Goal: Information Seeking & Learning: Learn about a topic

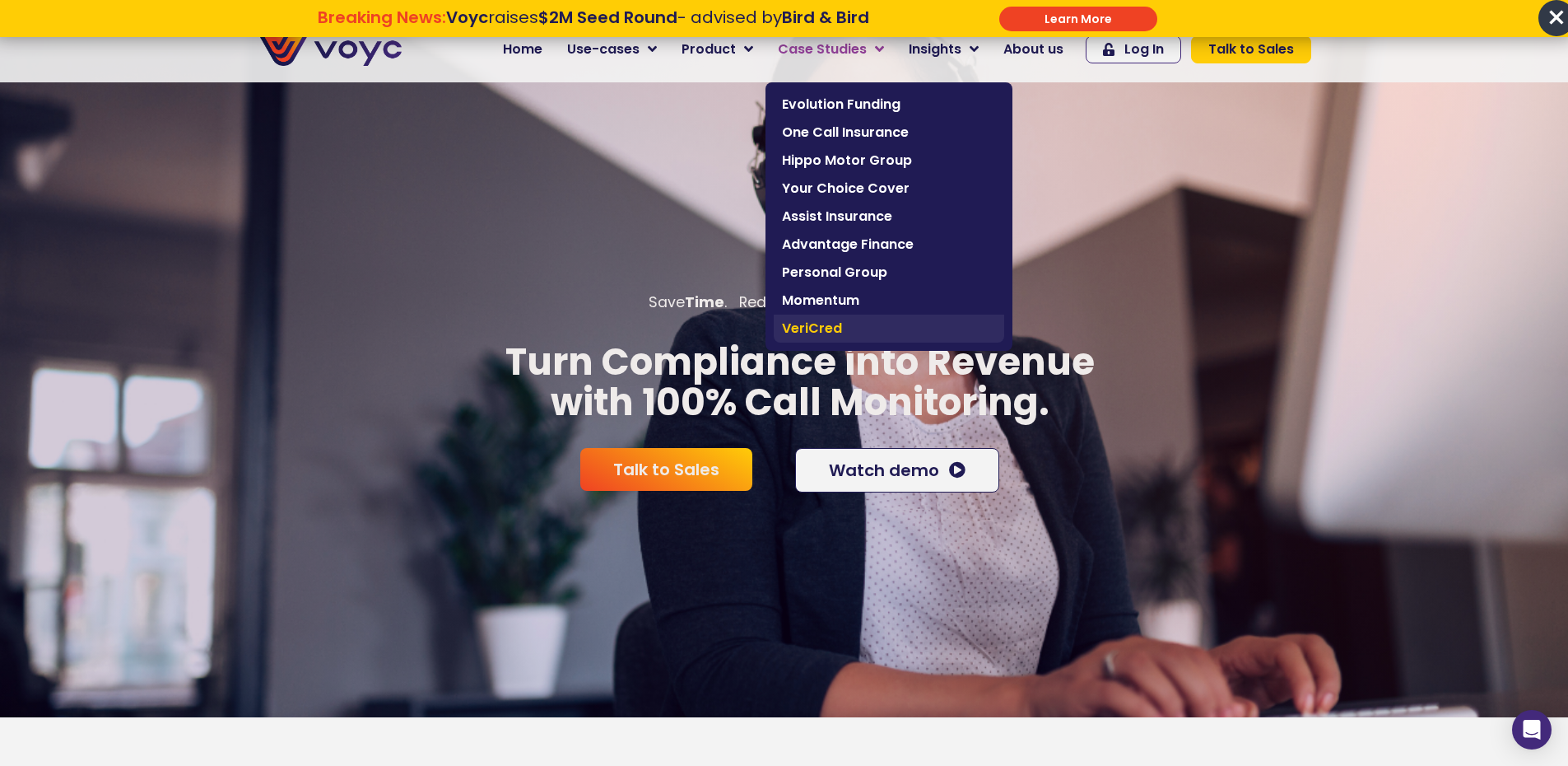
click at [836, 321] on span "VeriCred" at bounding box center [889, 328] width 214 height 20
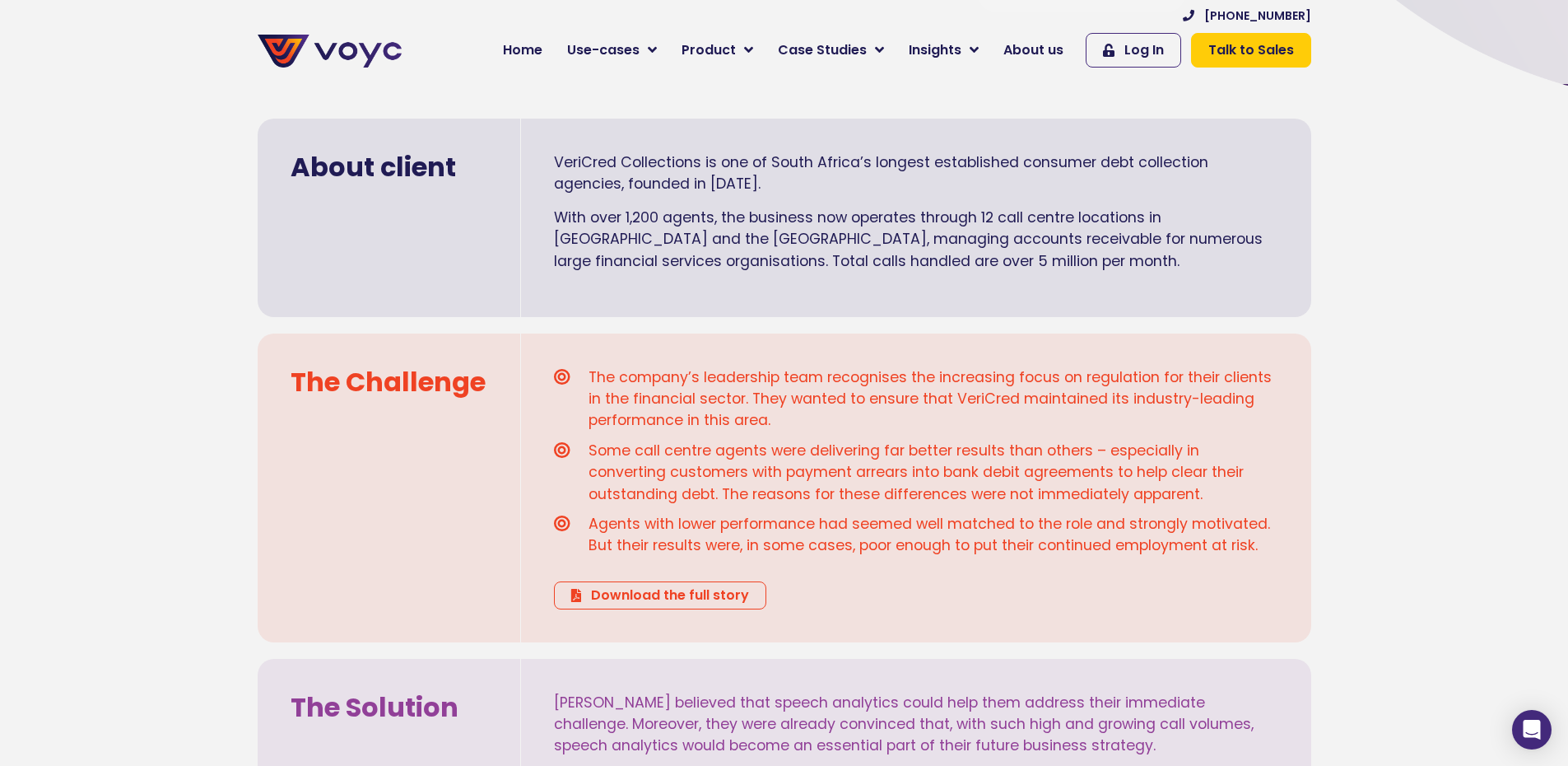
scroll to position [411, 0]
click at [1413, 249] on section "About client VeriCred Collections is one of South Africa’s longest established …" at bounding box center [784, 204] width 1568 height 240
click at [539, 41] on span "Home" at bounding box center [522, 50] width 39 height 20
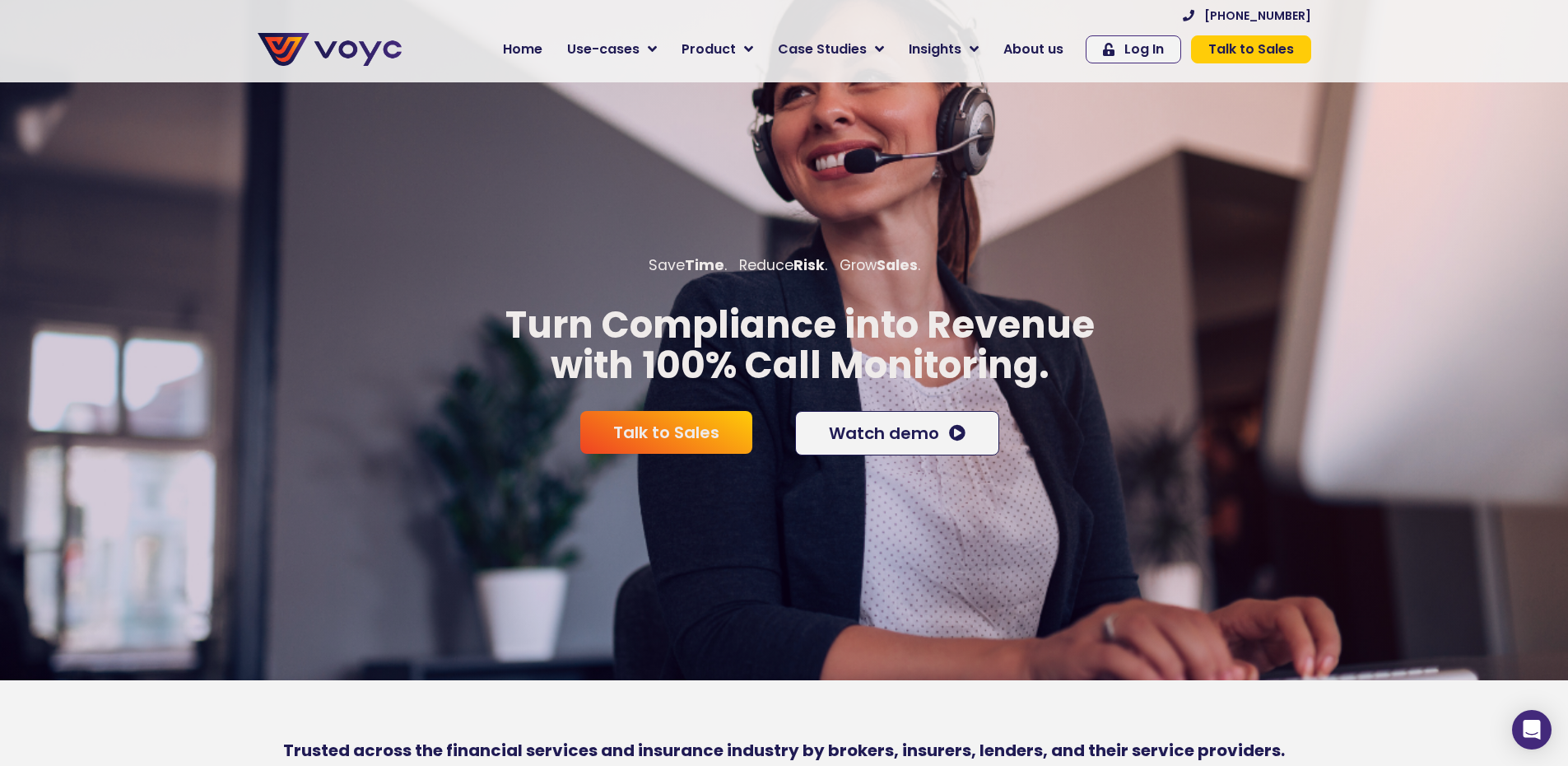
click at [1304, 305] on div "Save Time . Reduce Risk . Grow Sales . Turn Compliance into Revenue with 100% C…" at bounding box center [784, 380] width 1568 height 251
